Goal: Information Seeking & Learning: Learn about a topic

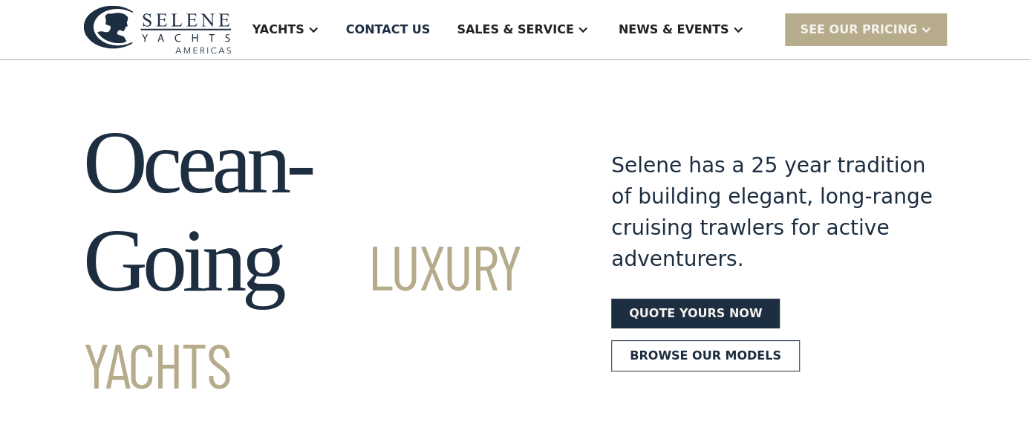
click at [431, 80] on section "Ocean-Going Luxury Yachts Selene has a 25 year tradition of building elegant, l…" at bounding box center [515, 234] width 1030 height 348
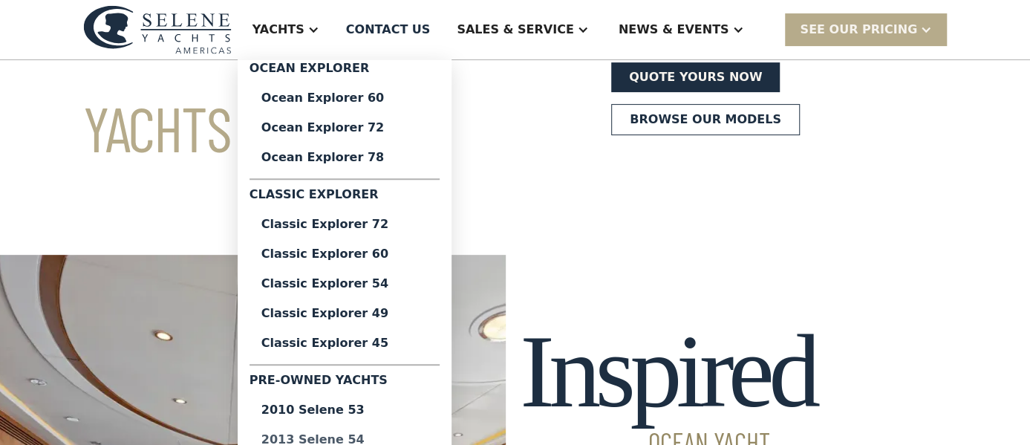
scroll to position [257, 0]
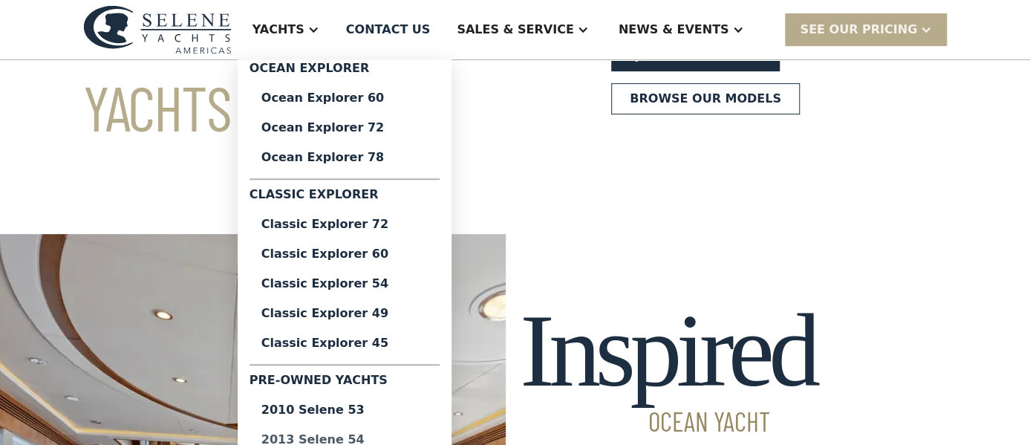
click at [376, 440] on div "2013 Selene 54" at bounding box center [345, 440] width 166 height 12
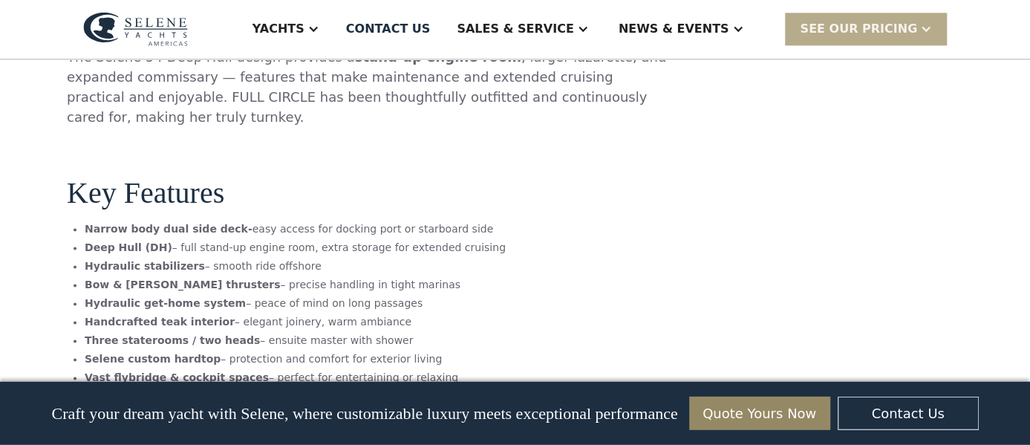
scroll to position [1030, 0]
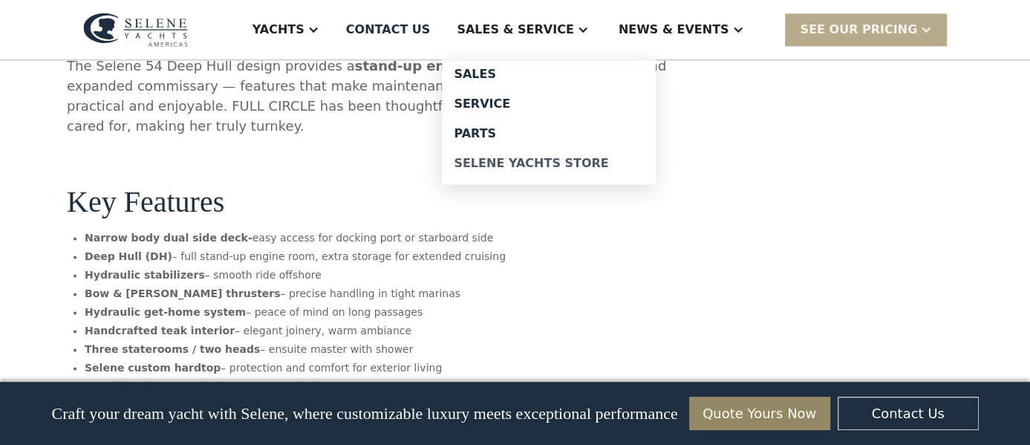
click at [608, 159] on div "Selene Yachts Store" at bounding box center [549, 163] width 190 height 12
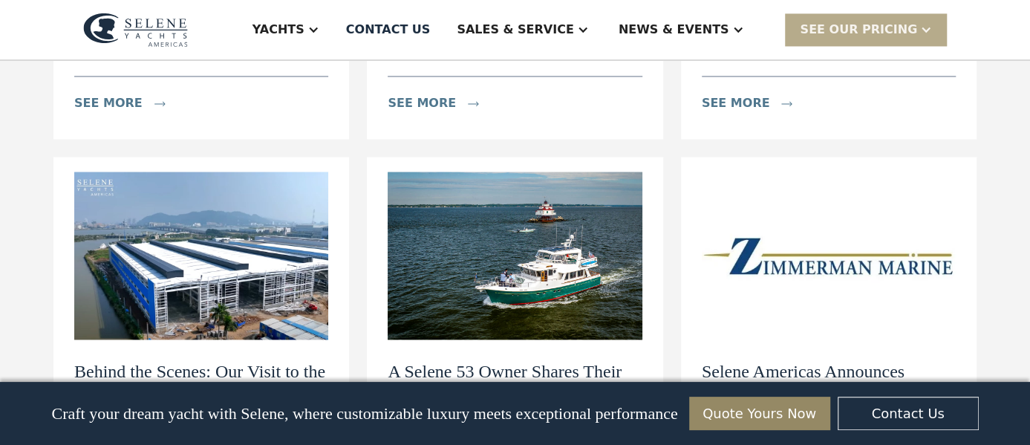
scroll to position [1416, 0]
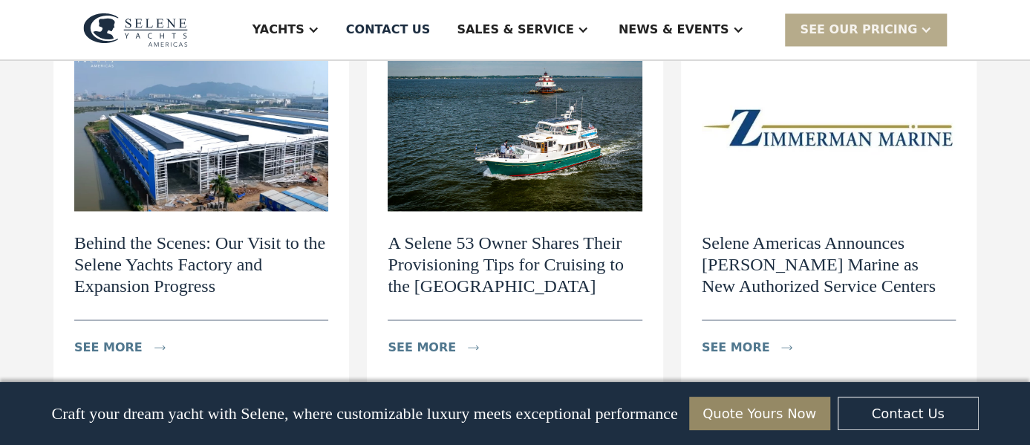
click at [145, 232] on h2 "Behind the Scenes: Our Visit to the Selene Yachts Factory and Expansion Progress" at bounding box center [201, 264] width 254 height 64
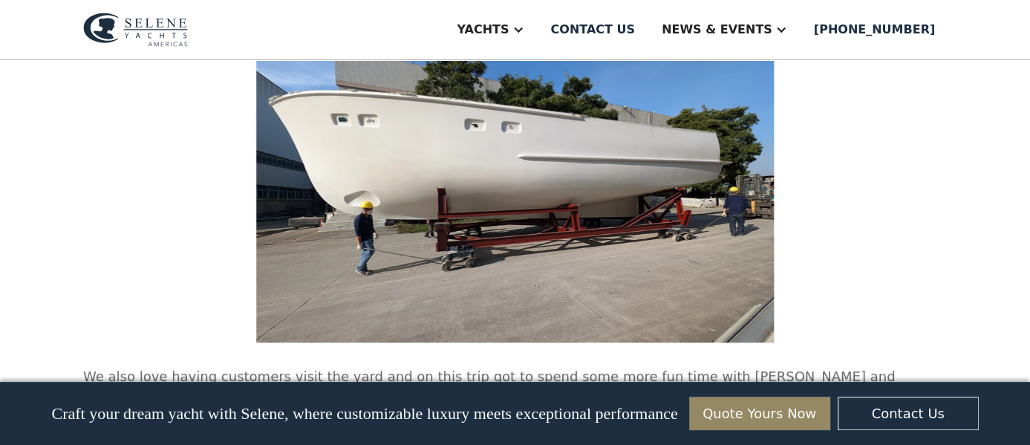
scroll to position [3219, 0]
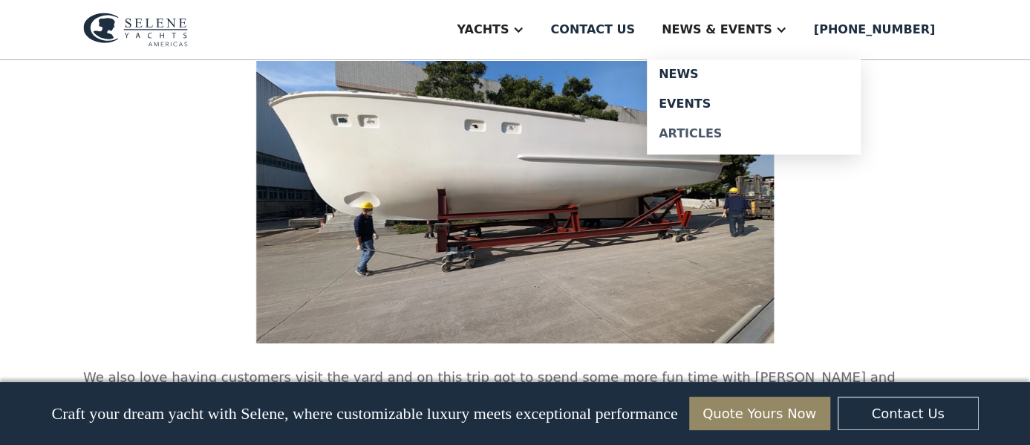
click at [735, 134] on div "Articles" at bounding box center [754, 134] width 190 height 12
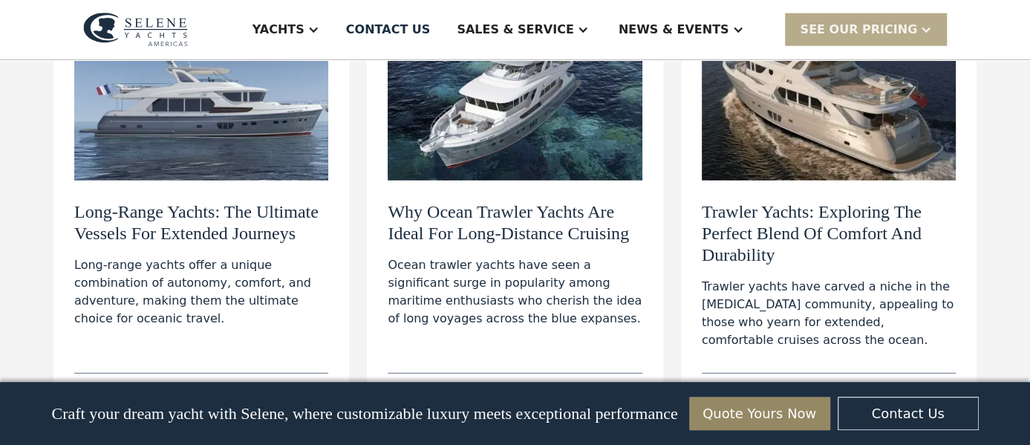
scroll to position [2189, 0]
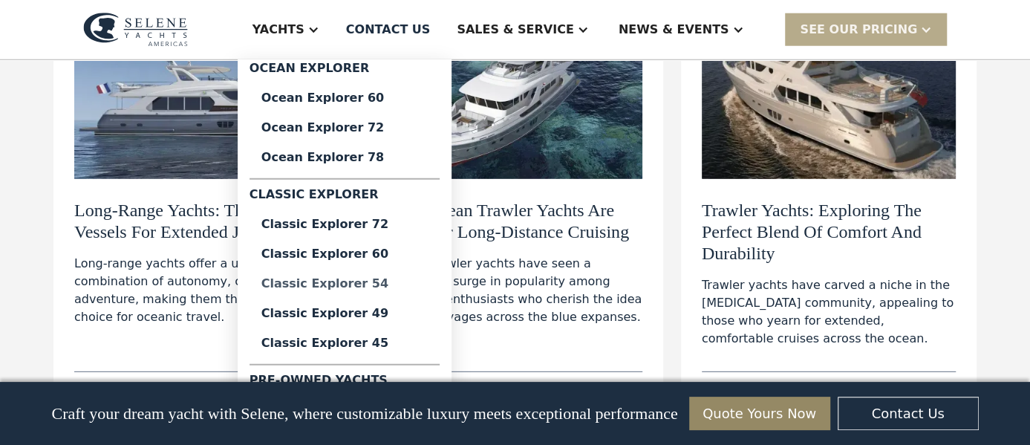
click at [394, 285] on div "Classic Explorer 54" at bounding box center [345, 284] width 166 height 12
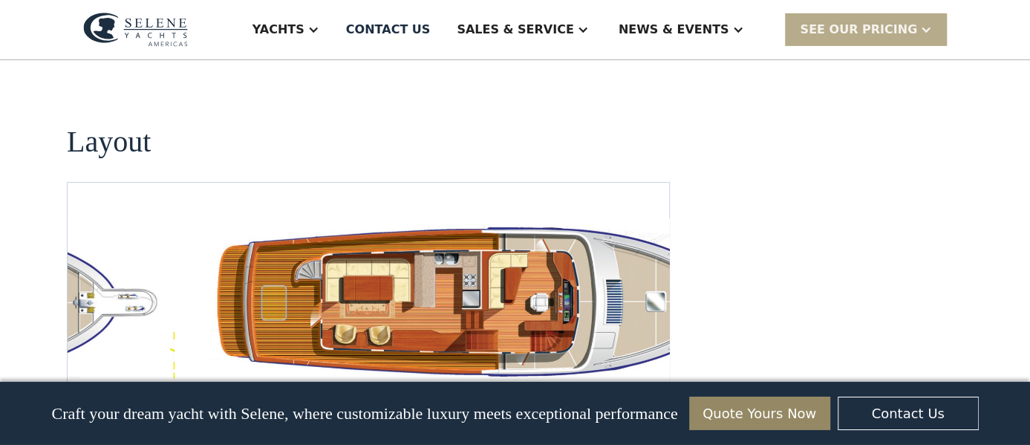
scroll to position [2705, 0]
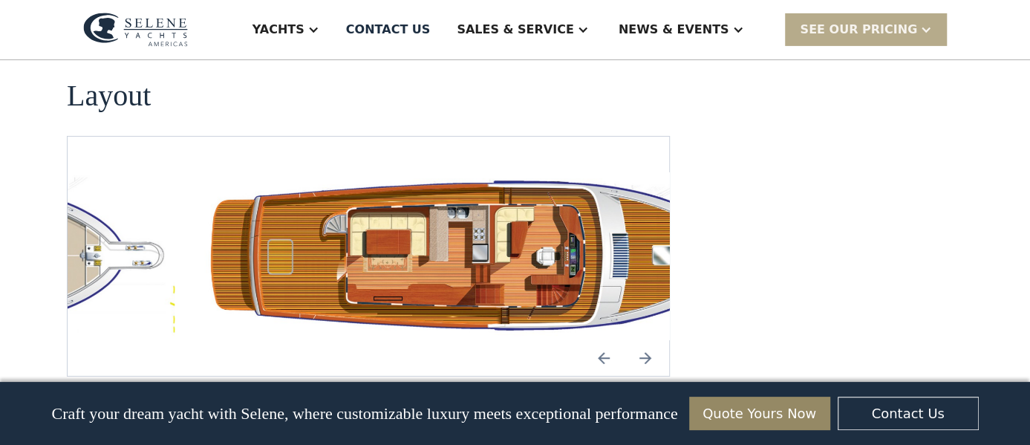
click at [652, 340] on img "Next slide" at bounding box center [646, 358] width 36 height 36
click at [646, 340] on img "Next slide" at bounding box center [646, 358] width 36 height 36
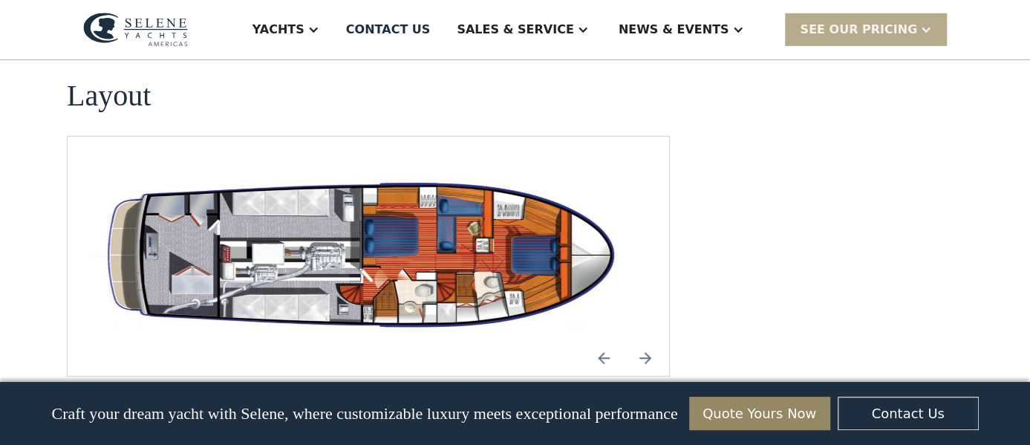
click at [471, 197] on img "open lightbox" at bounding box center [364, 256] width 578 height 169
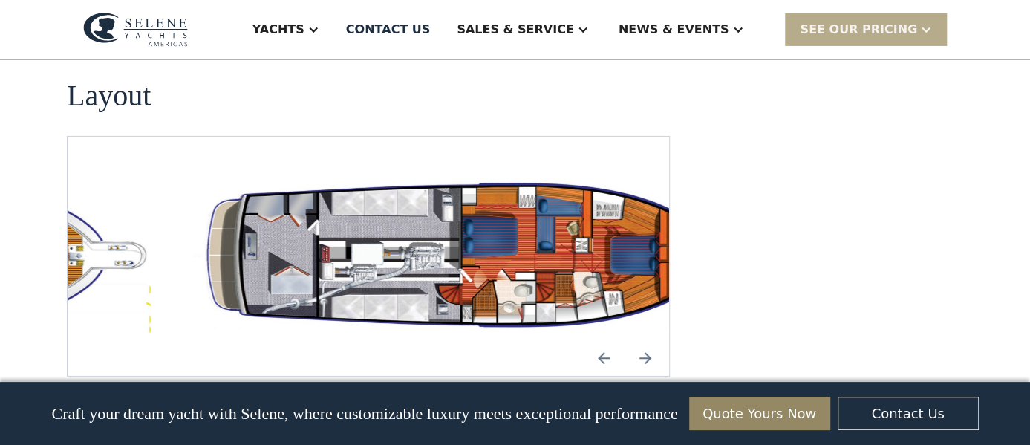
click at [453, 198] on img "open lightbox" at bounding box center [464, 256] width 578 height 169
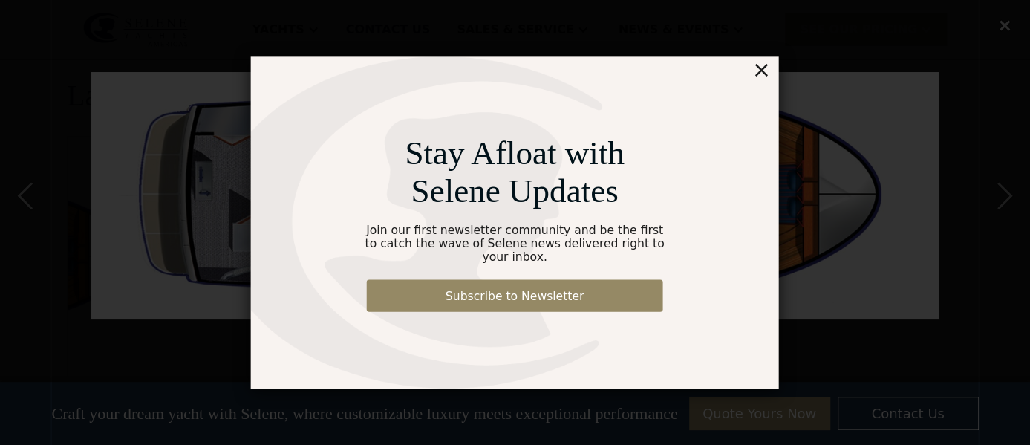
click at [807, 55] on div "×" at bounding box center [800, 46] width 22 height 30
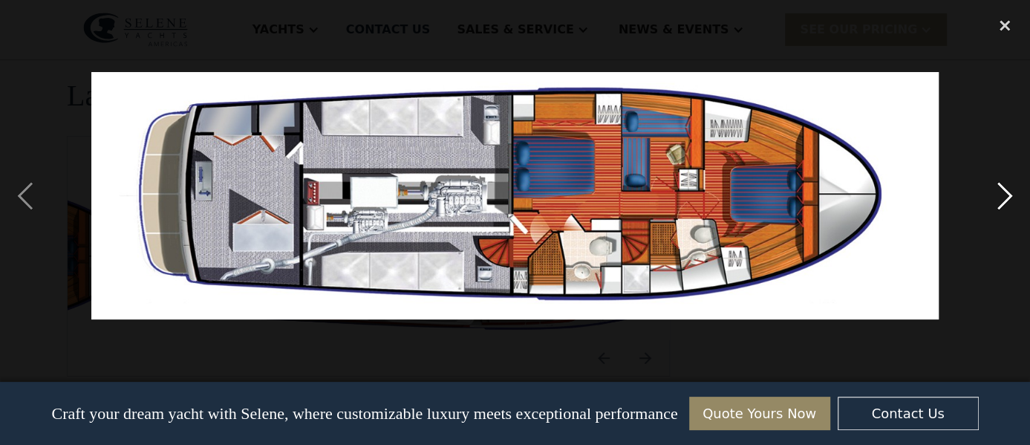
click at [1008, 194] on div "next image" at bounding box center [1005, 196] width 51 height 374
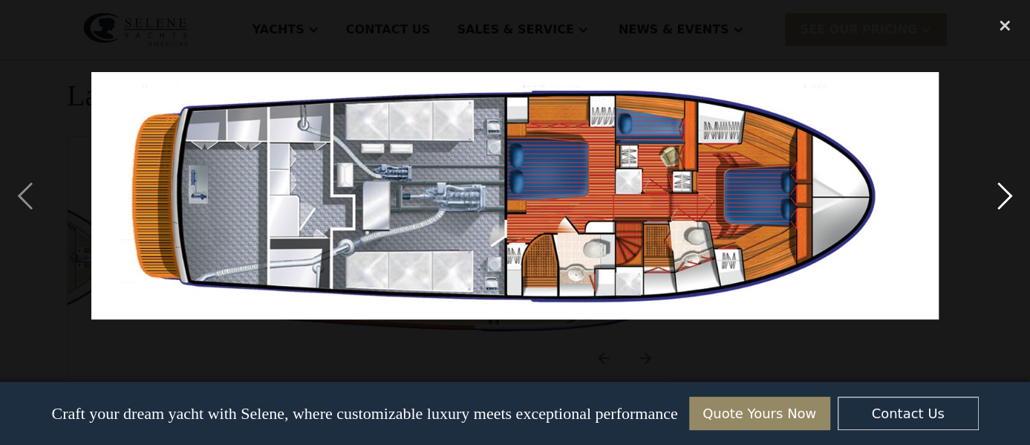
click at [1008, 194] on div "next image" at bounding box center [1005, 196] width 51 height 374
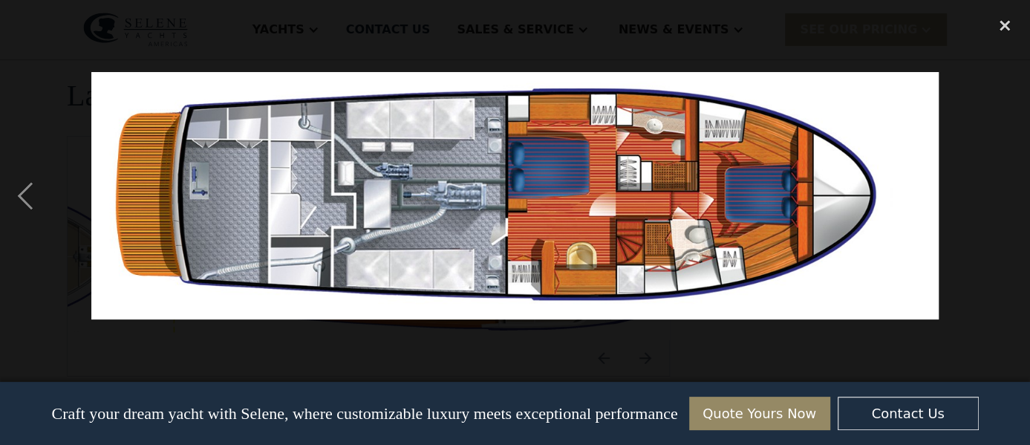
click at [1008, 194] on div "next image" at bounding box center [1005, 196] width 51 height 374
click at [1009, 25] on div "close lightbox" at bounding box center [1005, 25] width 51 height 33
